Goal: Find specific page/section: Find specific page/section

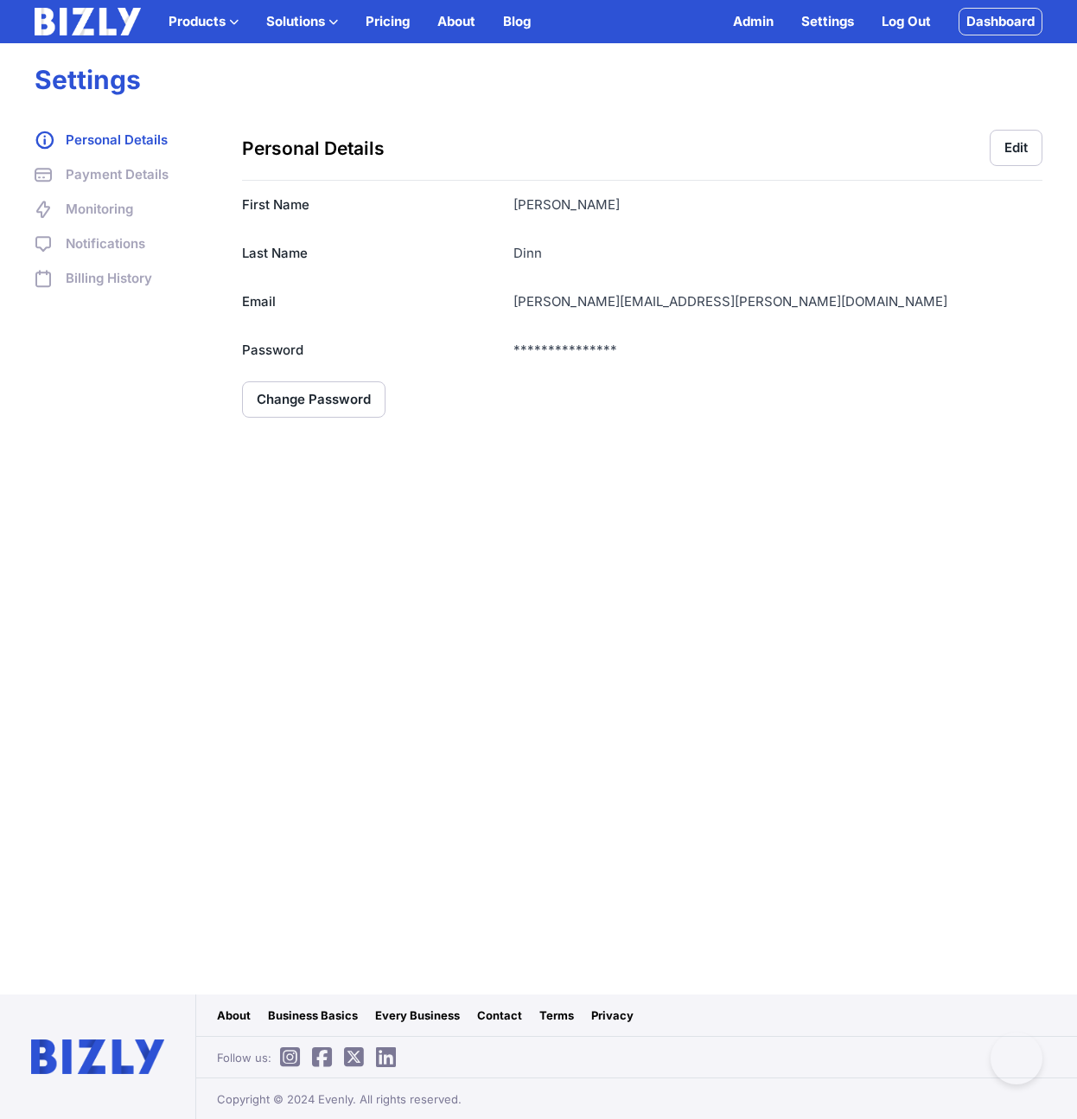
click at [96, 32] on img at bounding box center [88, 22] width 106 height 28
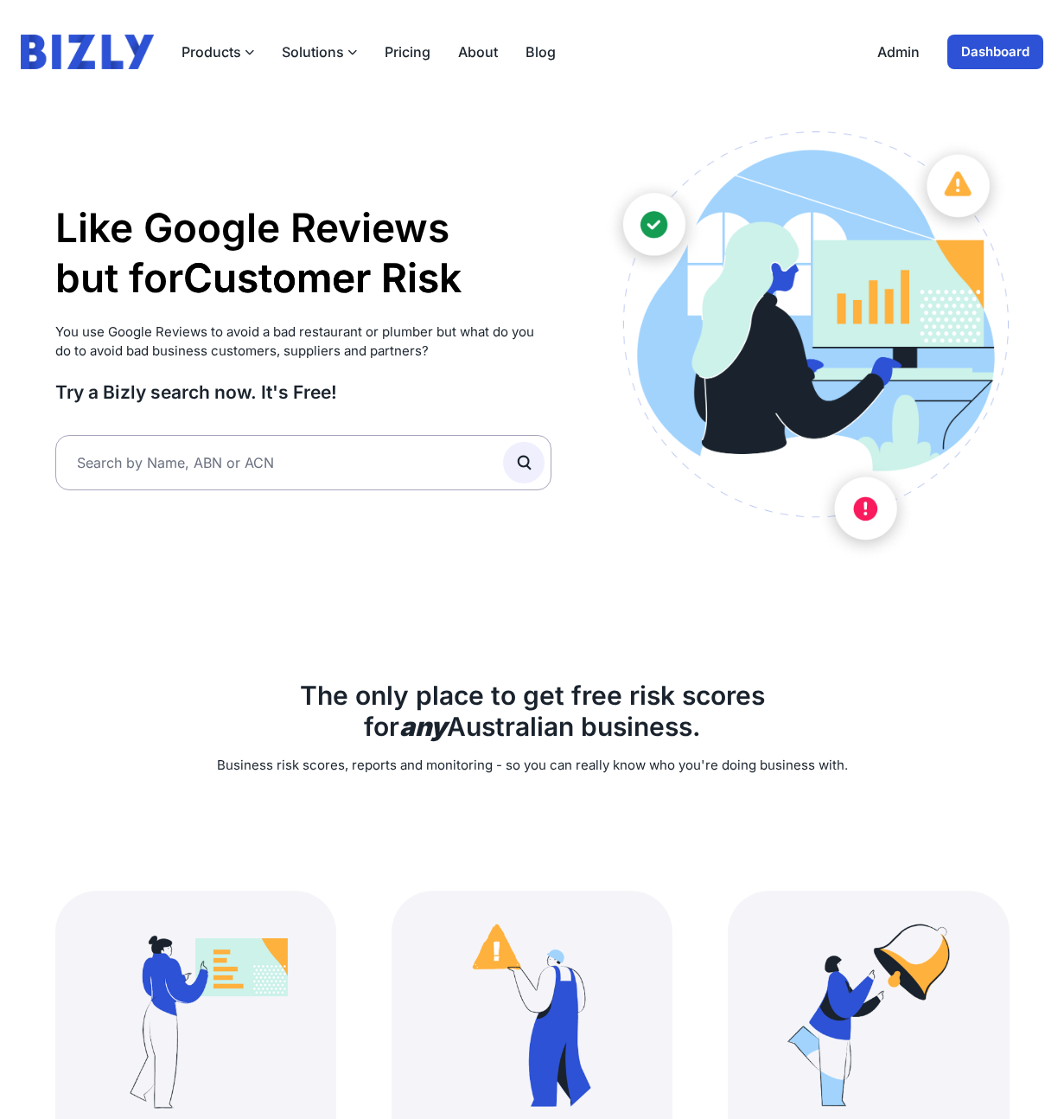
click at [1036, 42] on link "Dashboard" at bounding box center [996, 52] width 96 height 35
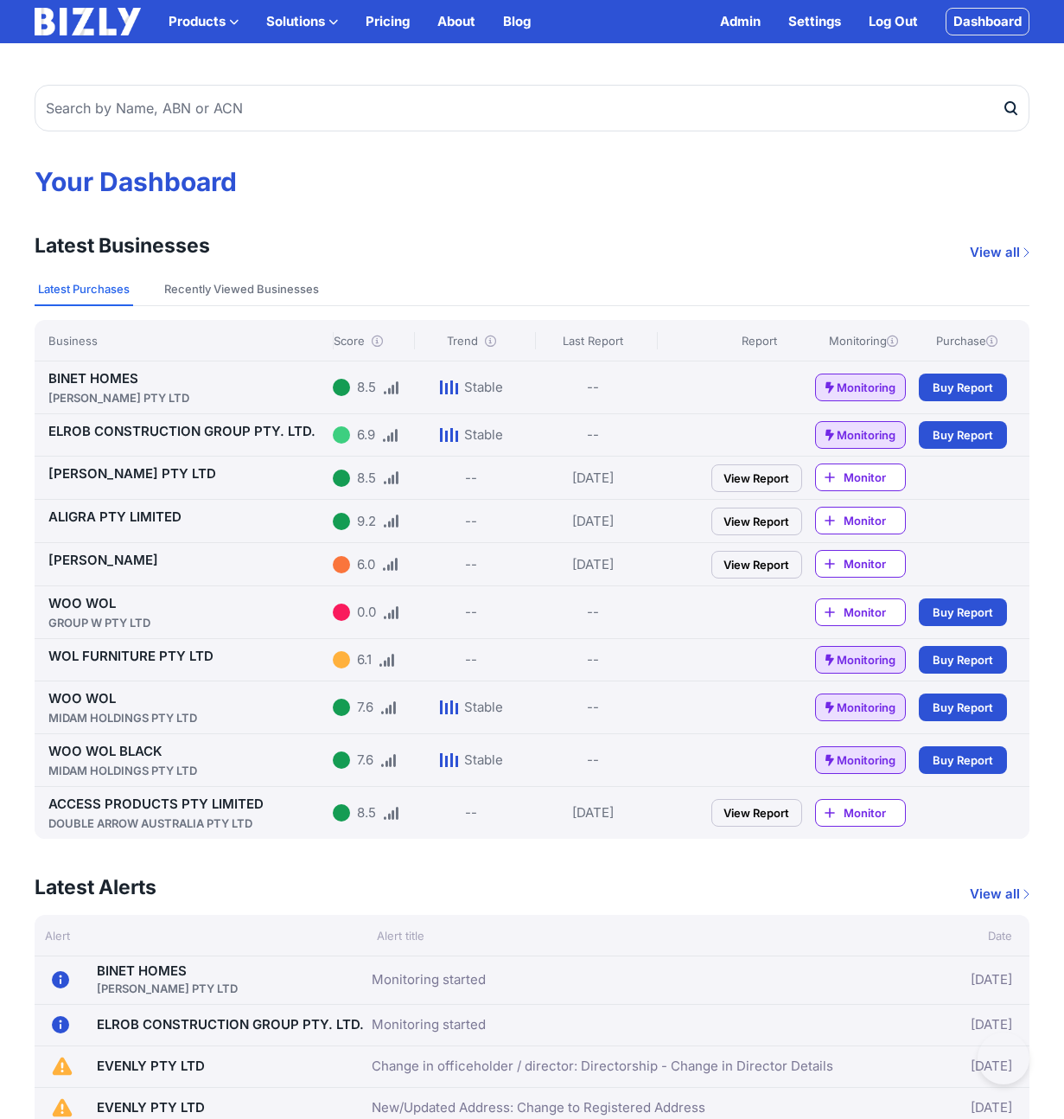
click at [733, 20] on link "Admin" at bounding box center [740, 21] width 41 height 21
